Goal: Task Accomplishment & Management: Manage account settings

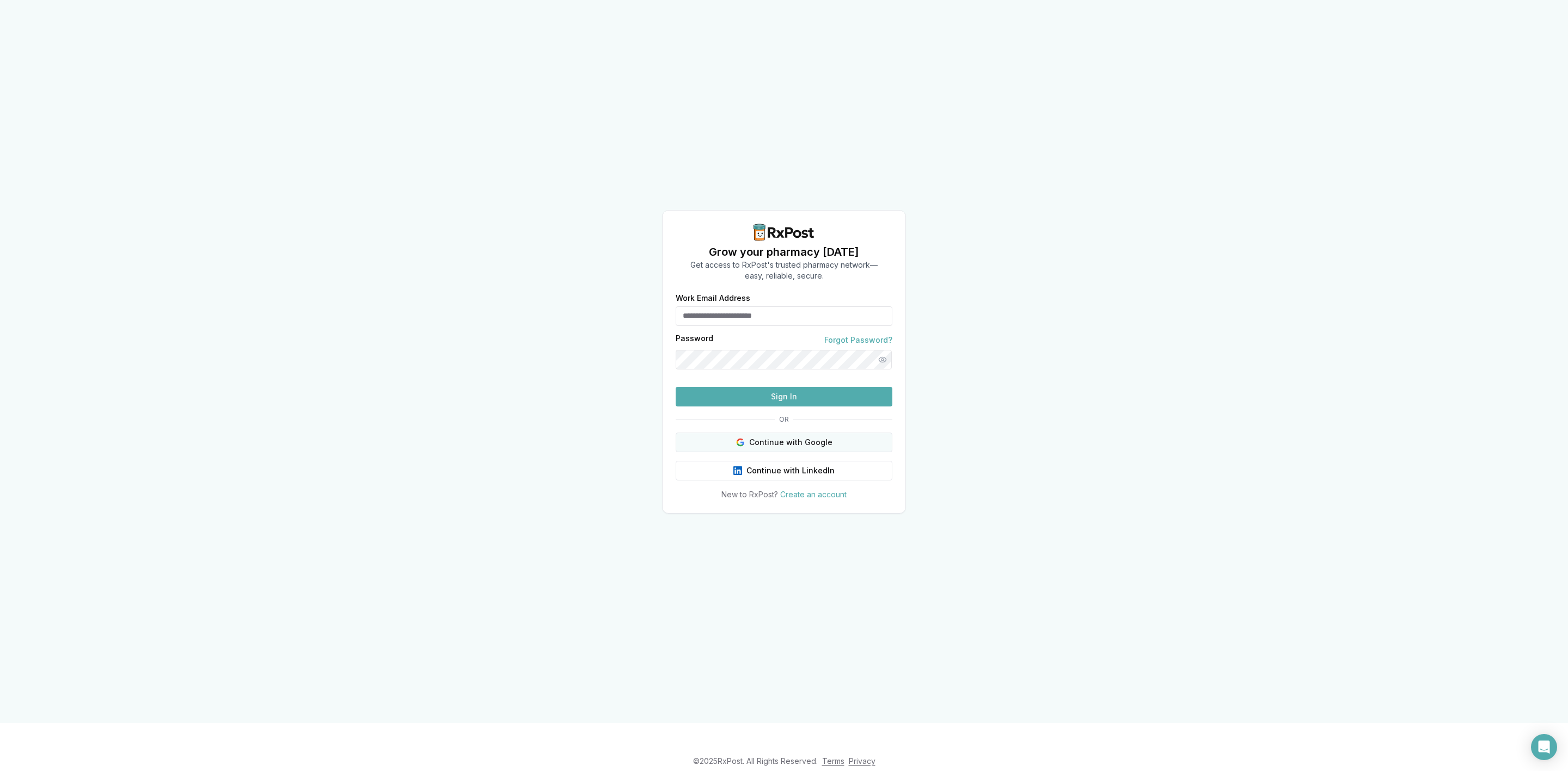
type input "**********"
click at [862, 443] on button "Continue with Google" at bounding box center [784, 442] width 217 height 19
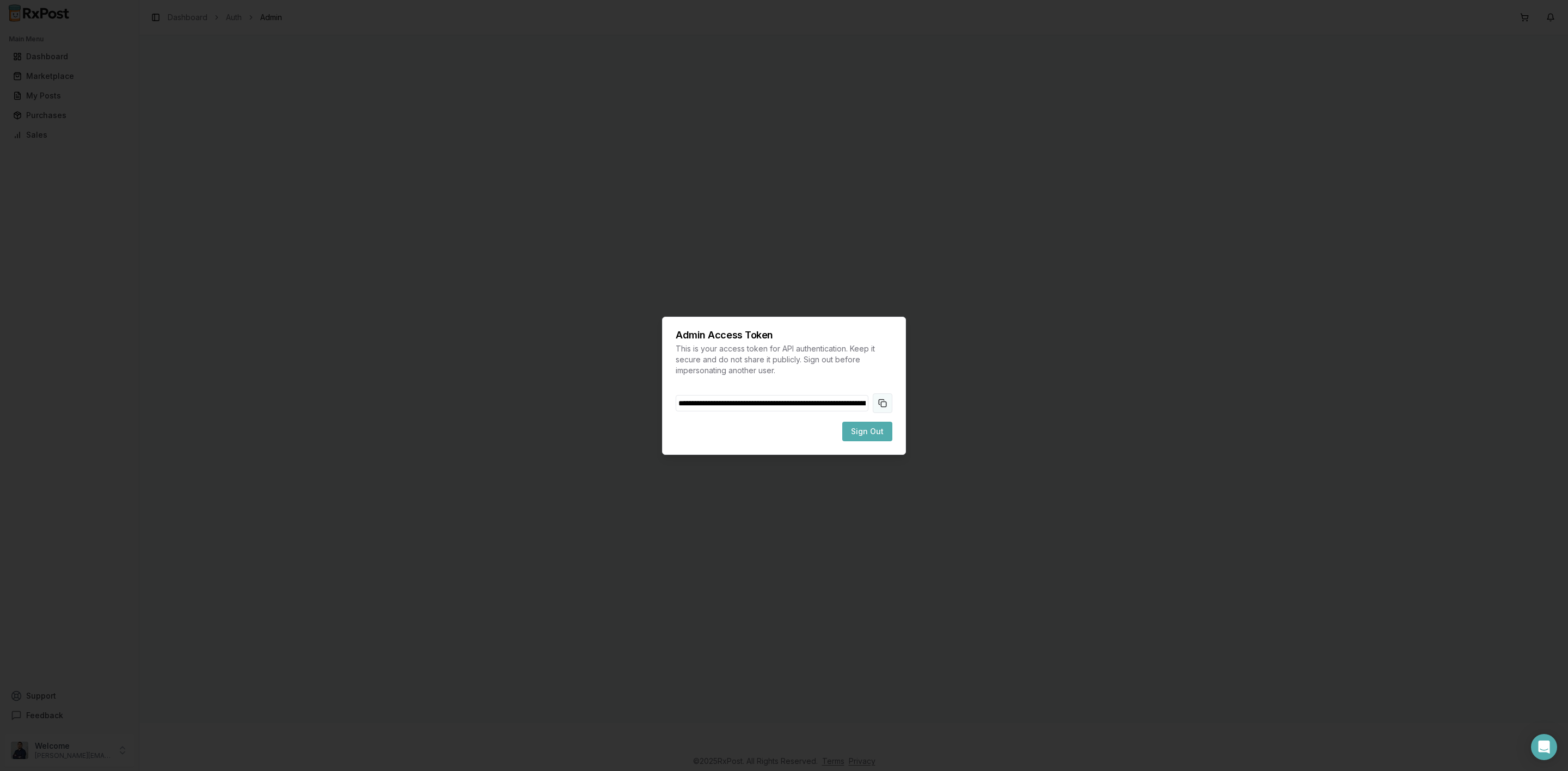
click at [882, 404] on button "Copy token to clipboard" at bounding box center [882, 403] width 19 height 19
click at [880, 423] on button "Sign Out" at bounding box center [867, 431] width 50 height 19
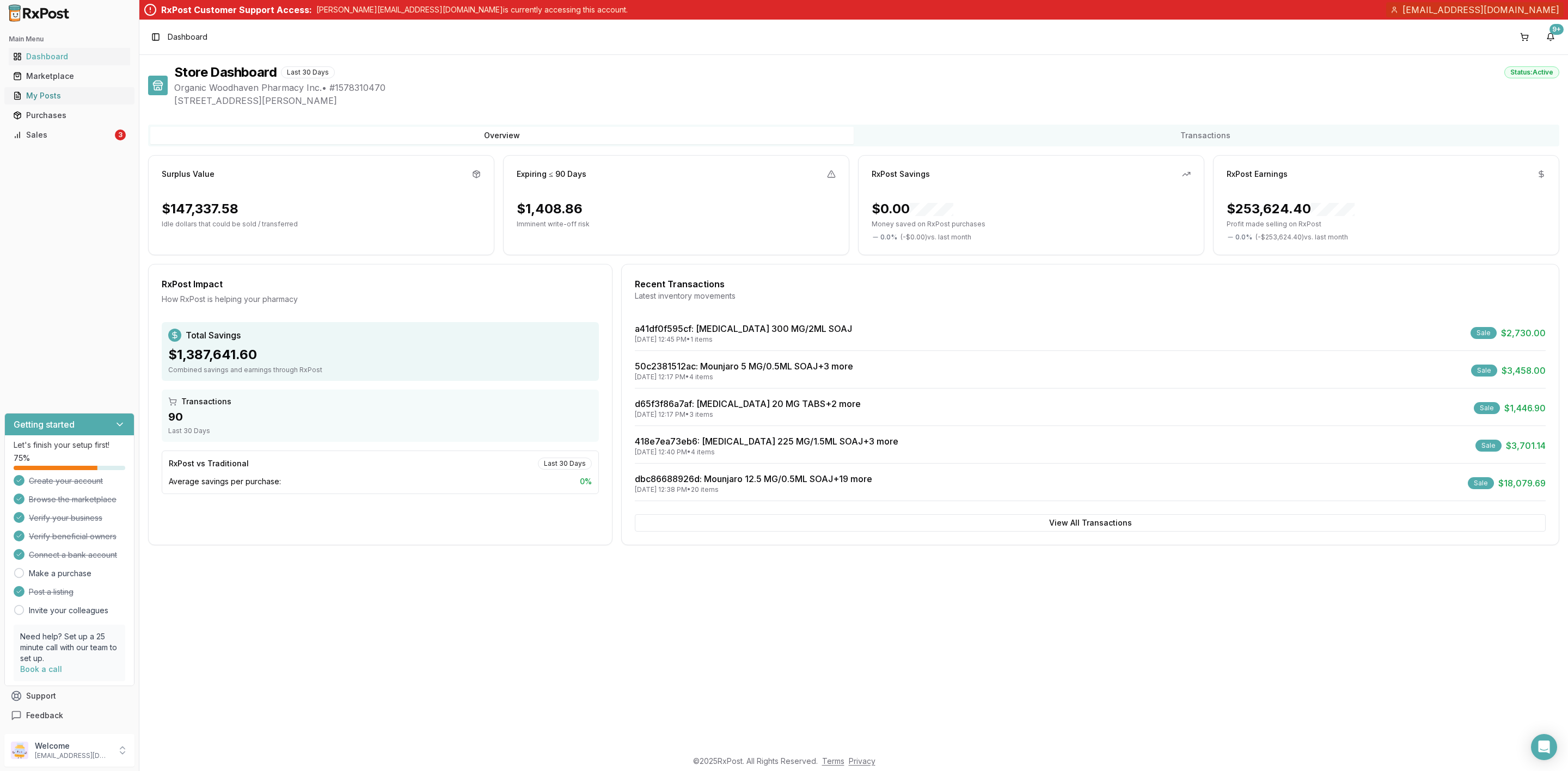
click at [53, 93] on div "My Posts" at bounding box center [69, 95] width 113 height 11
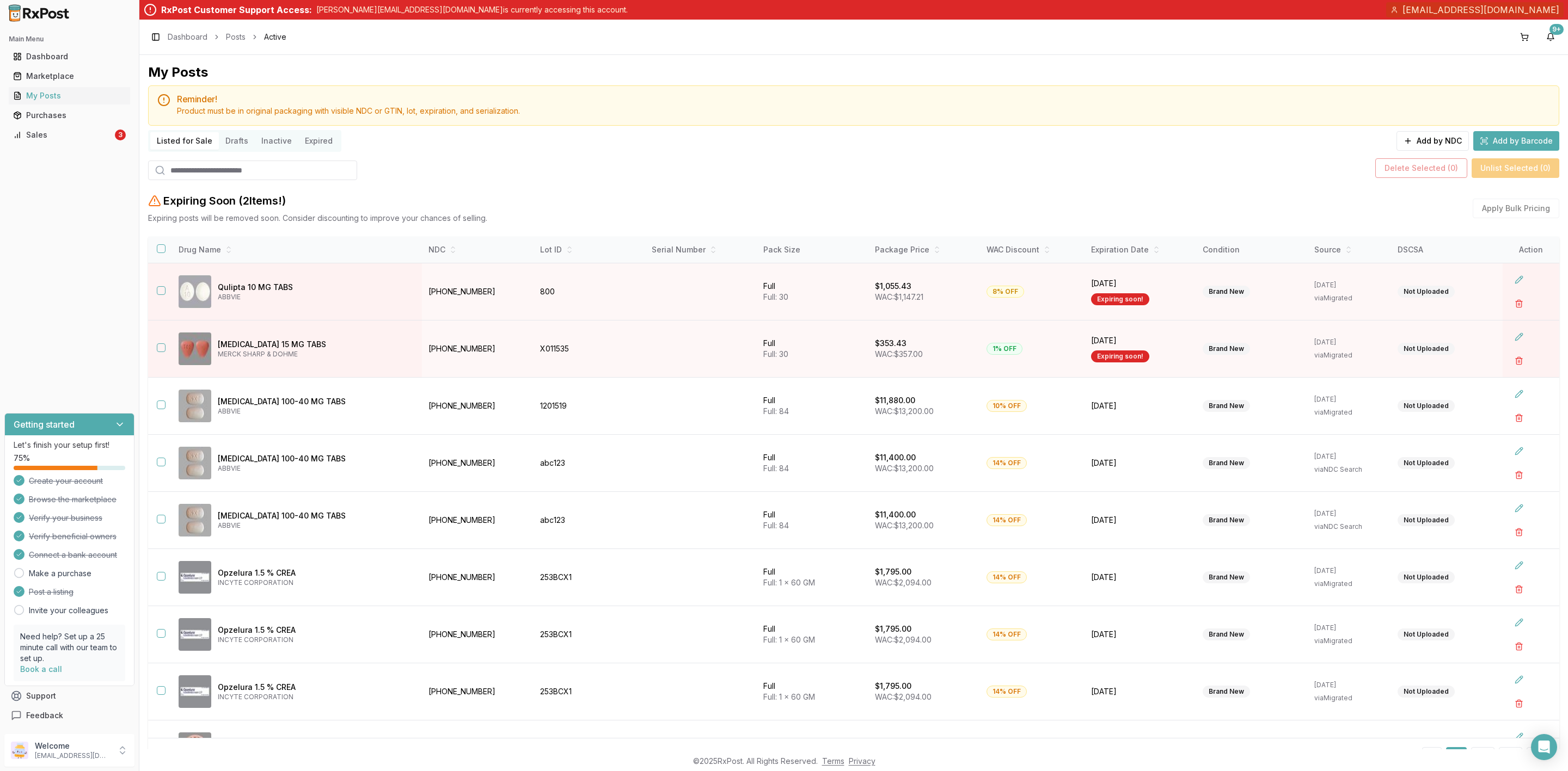
click at [224, 150] on button "Drafts" at bounding box center [237, 140] width 36 height 17
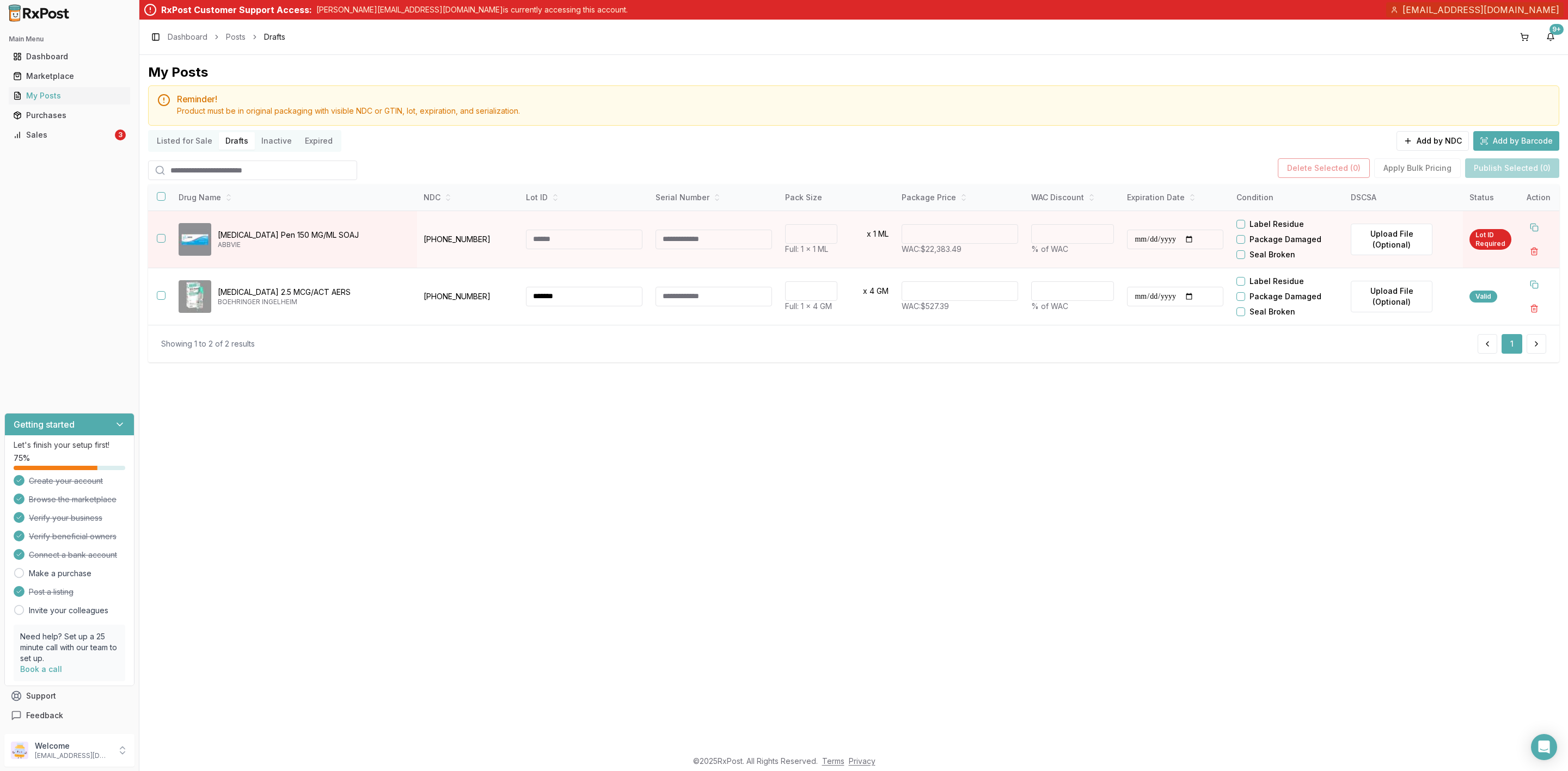
click at [184, 146] on button "Listed for Sale" at bounding box center [184, 140] width 69 height 17
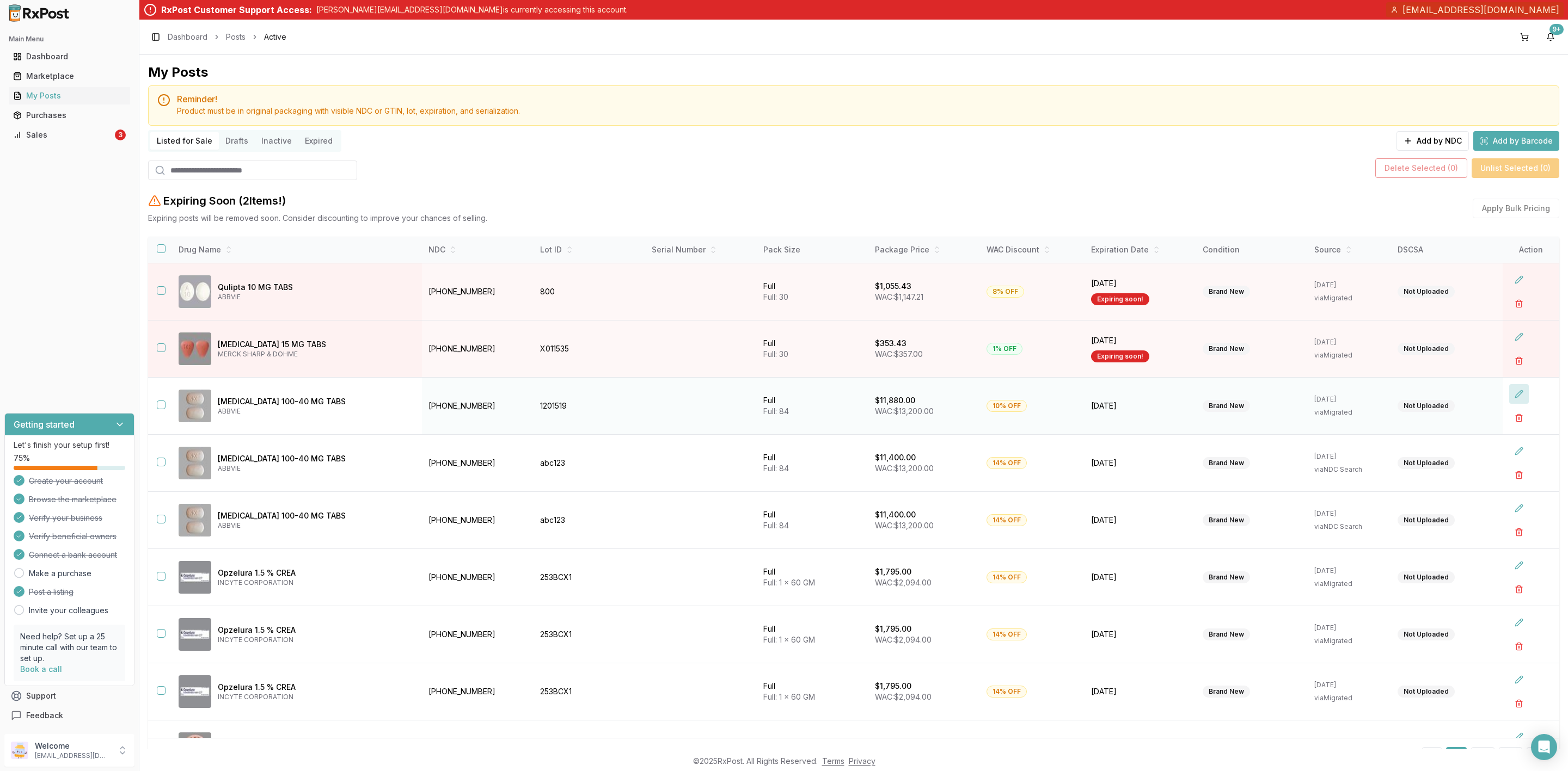
click at [1511, 393] on button at bounding box center [1519, 394] width 19 height 19
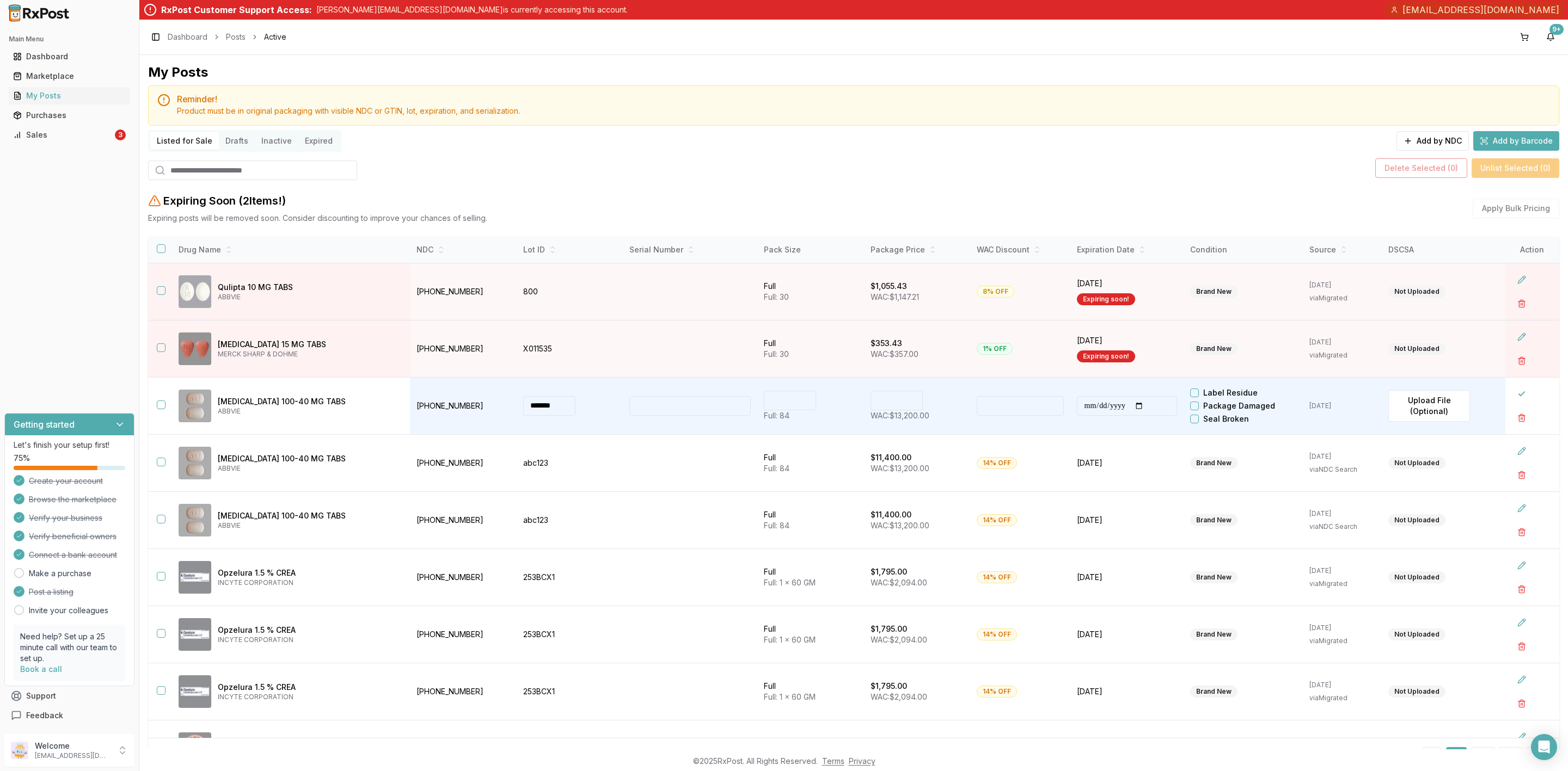
click at [573, 151] on div "Listed for Sale Drafts Inactive Expired Add by NDC Add by Barcode" at bounding box center [854, 141] width 1412 height 22
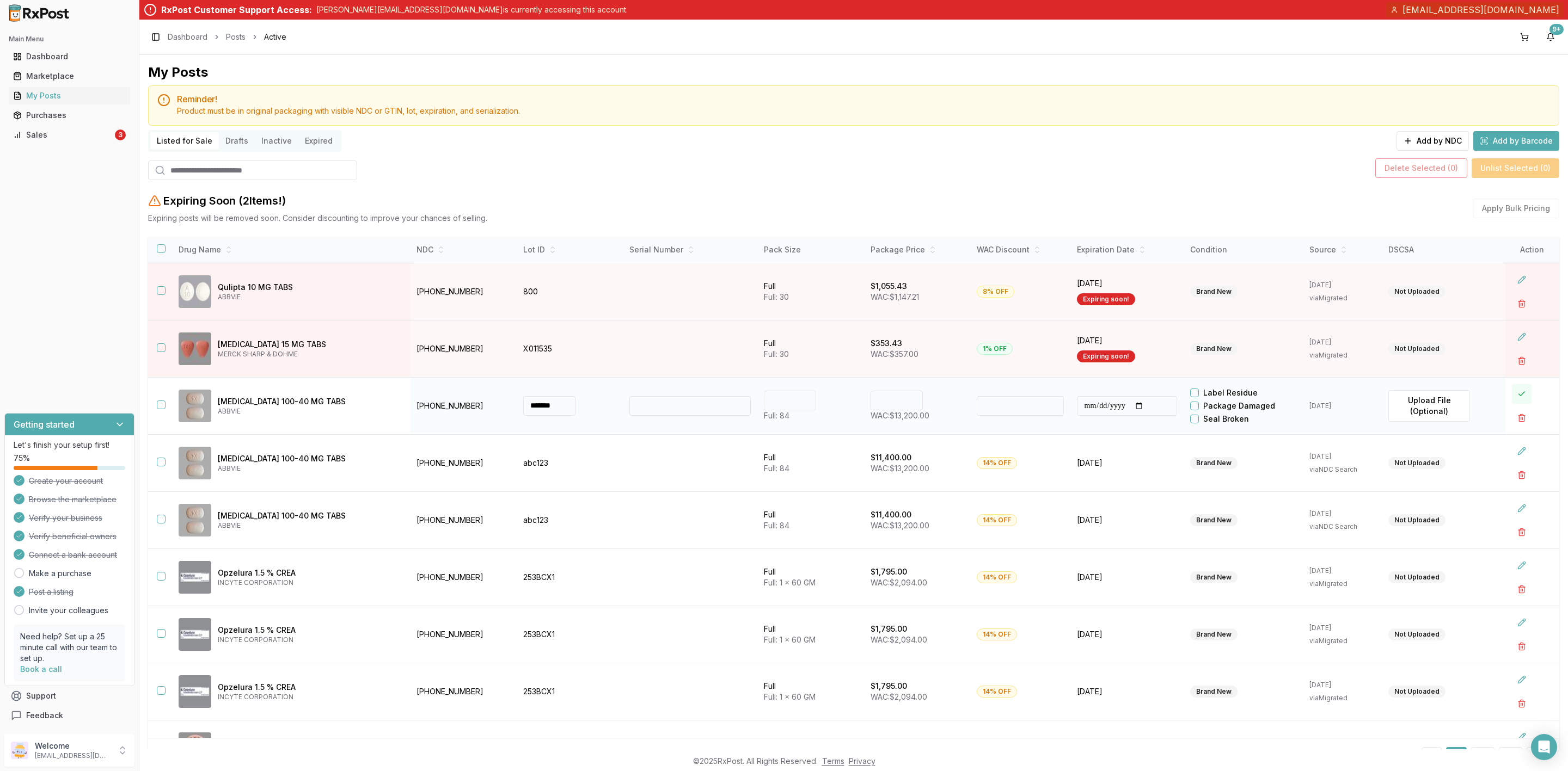
click at [1512, 387] on button at bounding box center [1522, 394] width 19 height 19
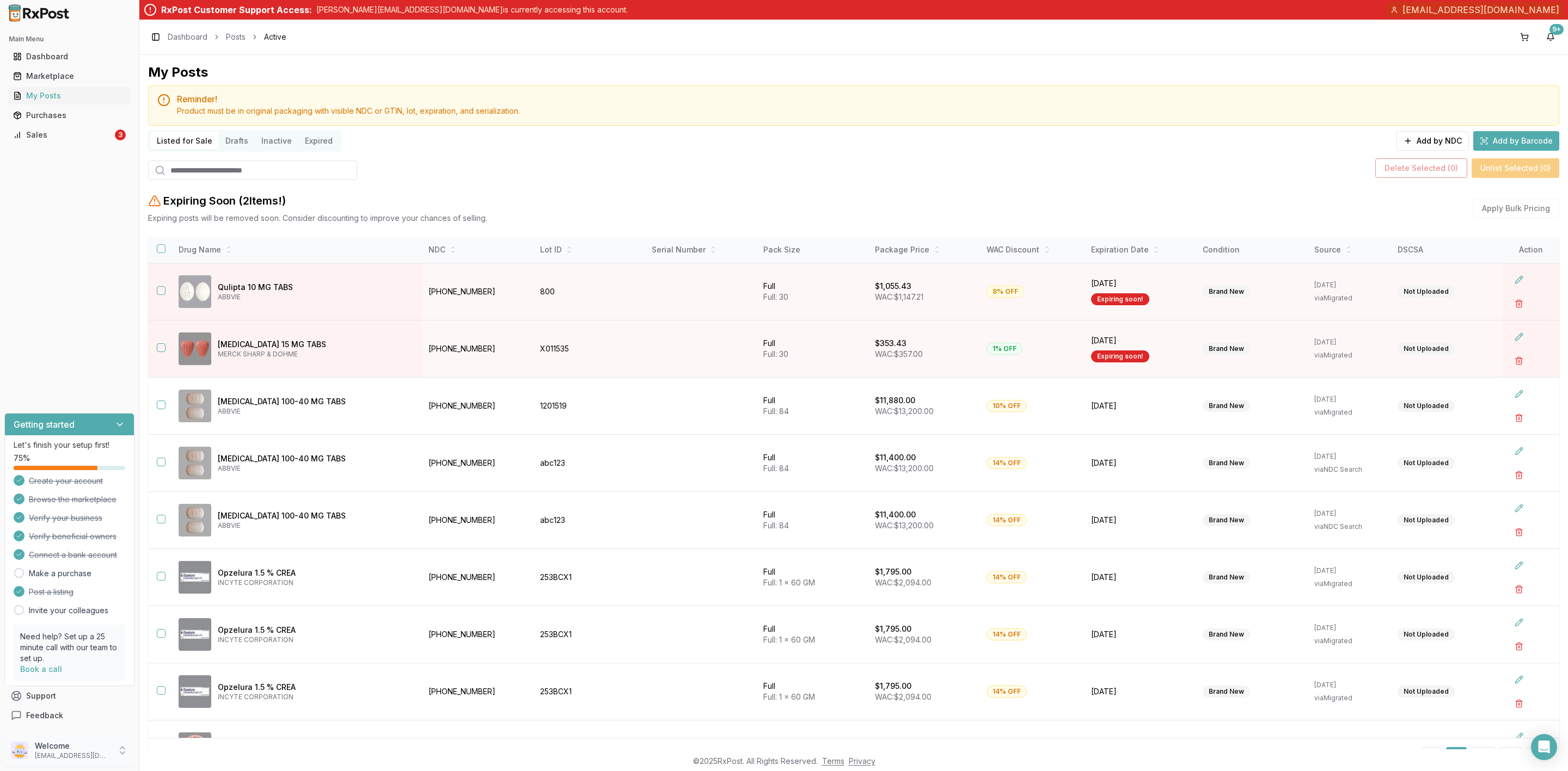
click at [66, 756] on p "organicpharmacyinc1@gmail.com" at bounding box center [73, 756] width 76 height 9
click at [146, 756] on icon "submit" at bounding box center [151, 753] width 9 height 9
